Goal: Purchase product/service

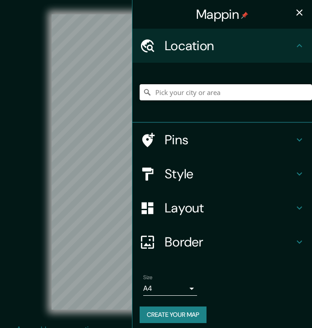
click at [197, 92] on input "Pick your city or area" at bounding box center [226, 92] width 172 height 16
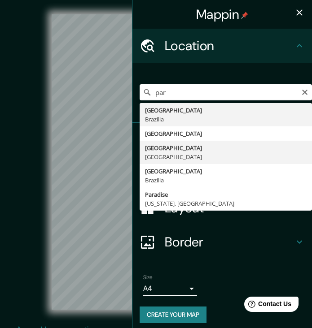
type input "[GEOGRAPHIC_DATA], [GEOGRAPHIC_DATA]"
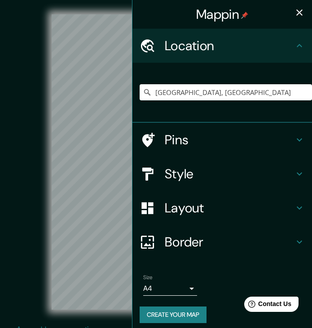
click at [300, 174] on icon at bounding box center [299, 174] width 5 height 3
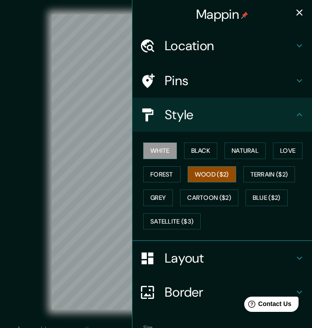
click at [217, 170] on button "Wood ($2)" at bounding box center [212, 174] width 48 height 17
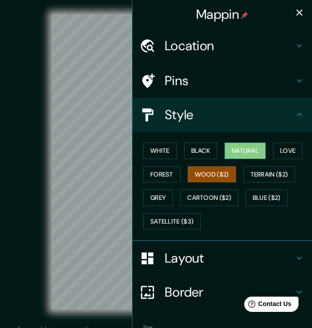
click at [235, 144] on button "Natural" at bounding box center [244, 151] width 41 height 17
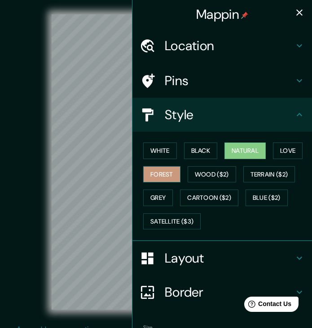
click at [153, 170] on button "Forest" at bounding box center [161, 174] width 37 height 17
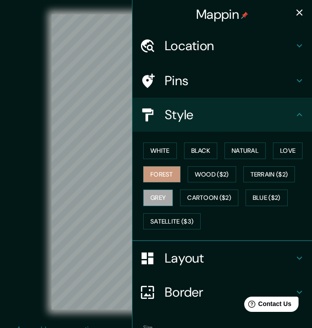
click at [159, 197] on button "Grey" at bounding box center [158, 198] width 30 height 17
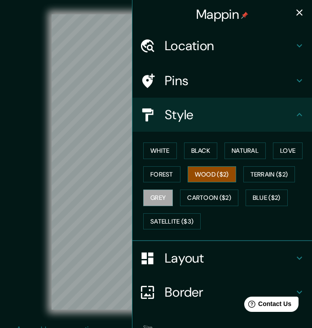
click at [201, 177] on button "Wood ($2)" at bounding box center [212, 174] width 48 height 17
click at [299, 12] on icon "button" at bounding box center [299, 12] width 6 height 6
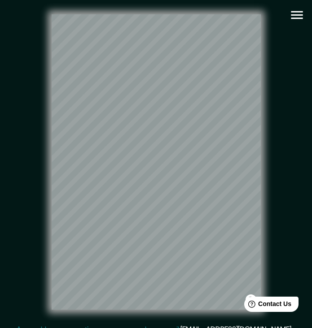
click at [291, 15] on icon "button" at bounding box center [297, 15] width 12 height 8
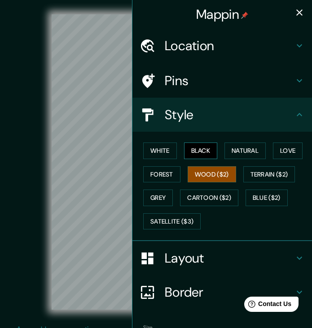
click at [214, 150] on button "Black" at bounding box center [201, 151] width 34 height 17
click at [301, 15] on icon "button" at bounding box center [299, 12] width 11 height 11
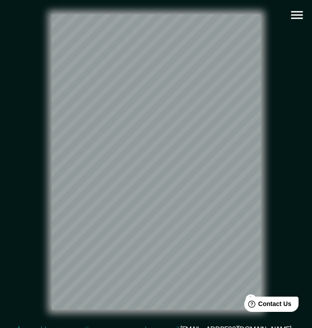
click at [297, 15] on icon "button" at bounding box center [297, 15] width 12 height 8
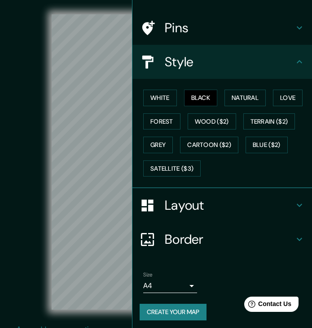
scroll to position [52, 0]
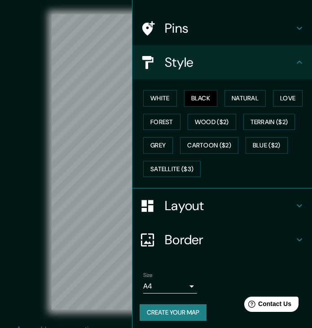
click at [162, 311] on button "Create your map" at bounding box center [173, 313] width 67 height 17
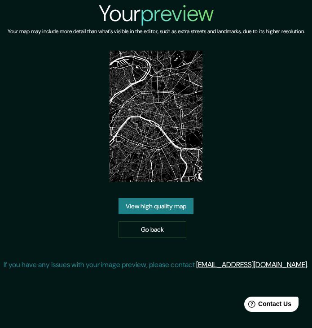
click at [170, 215] on link "View high quality map" at bounding box center [155, 206] width 75 height 17
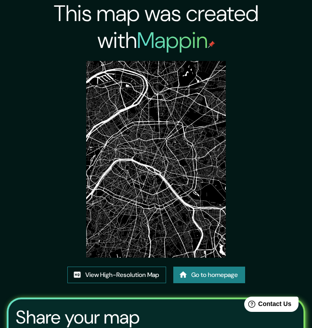
click at [105, 274] on link "View High-Resolution Map" at bounding box center [116, 275] width 99 height 17
